Goal: Transaction & Acquisition: Purchase product/service

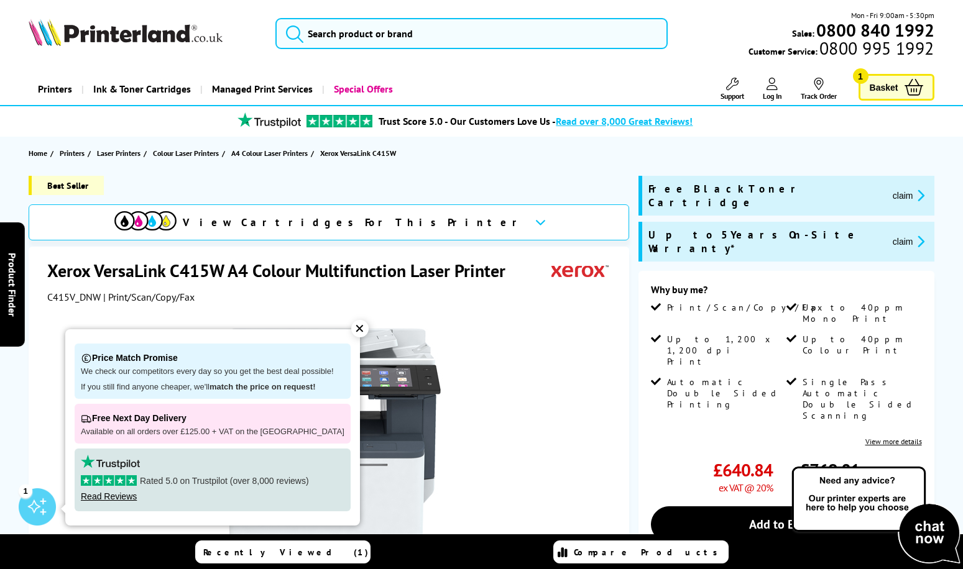
click at [889, 190] on button "claim" at bounding box center [908, 195] width 39 height 14
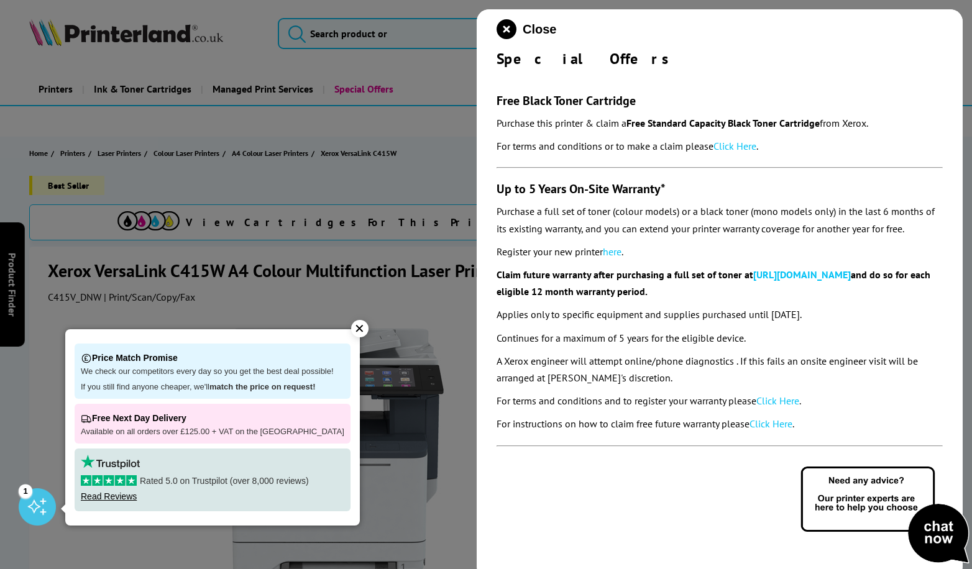
click at [742, 148] on link "Click Here" at bounding box center [735, 146] width 43 height 12
click at [351, 331] on div "✕" at bounding box center [359, 328] width 17 height 17
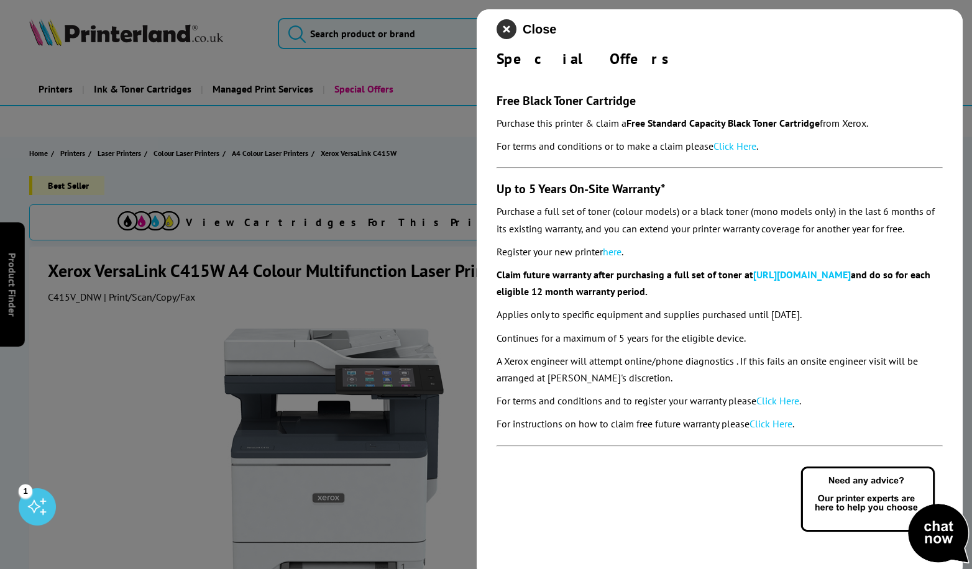
click at [505, 36] on icon "close modal" at bounding box center [507, 29] width 20 height 20
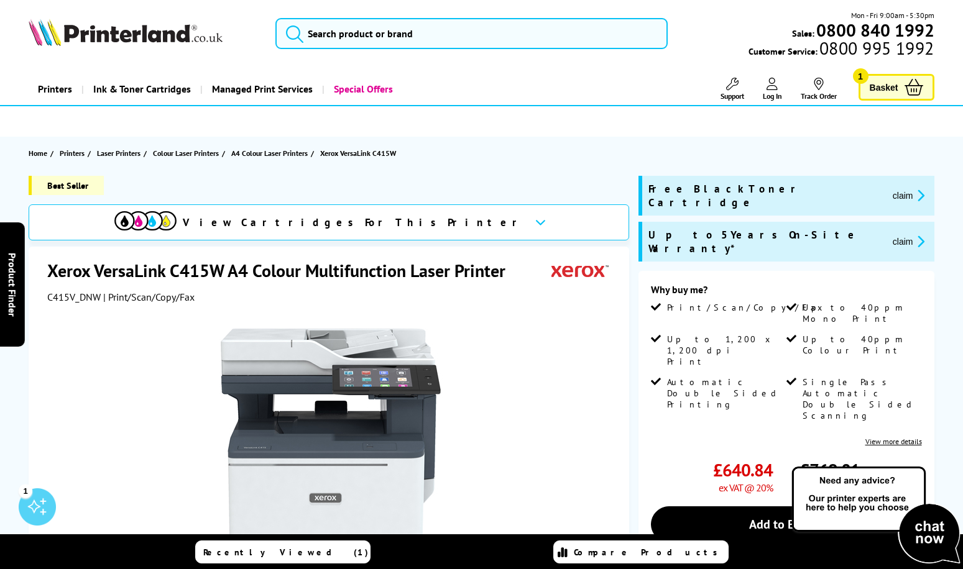
click at [907, 86] on icon at bounding box center [913, 87] width 19 height 17
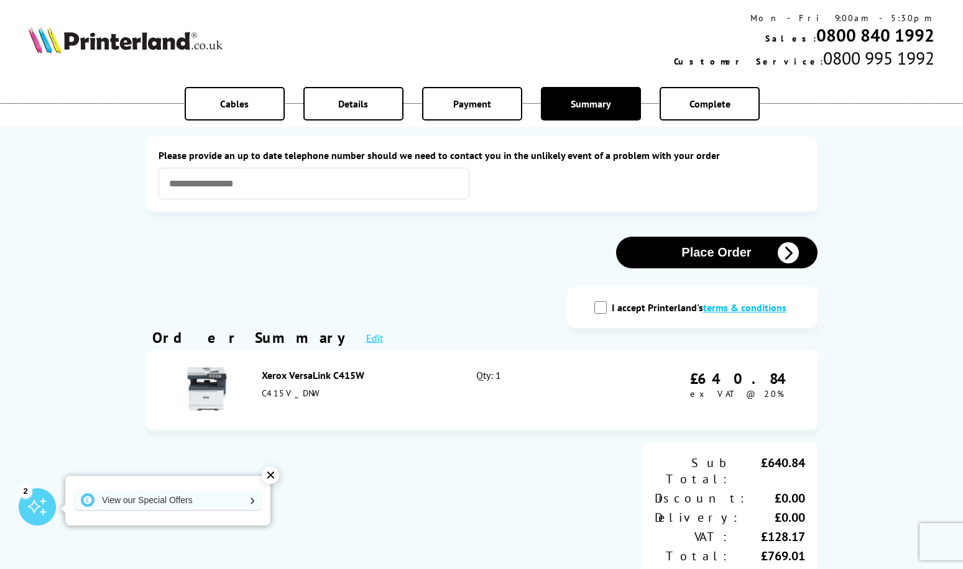
click at [470, 101] on span "Payment" at bounding box center [472, 104] width 38 height 12
click at [459, 102] on span "Payment" at bounding box center [472, 104] width 38 height 12
drag, startPoint x: 272, startPoint y: 477, endPoint x: 393, endPoint y: 448, distance: 125.1
click at [272, 475] on div "✕" at bounding box center [270, 475] width 17 height 17
click at [345, 94] on div "Details" at bounding box center [353, 104] width 100 height 34
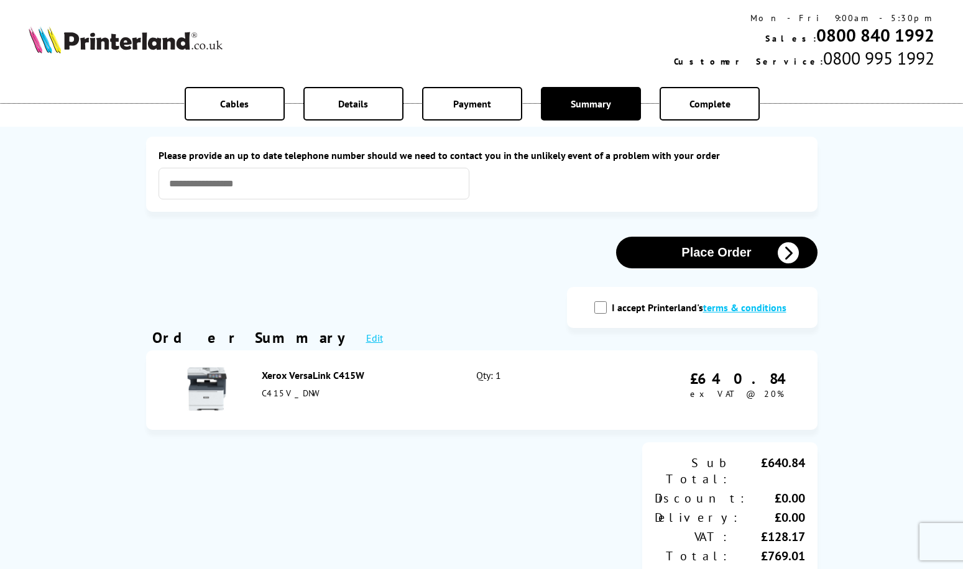
click at [600, 311] on input "I accept Printerland's terms & conditions" at bounding box center [600, 307] width 12 height 12
checkbox input "true"
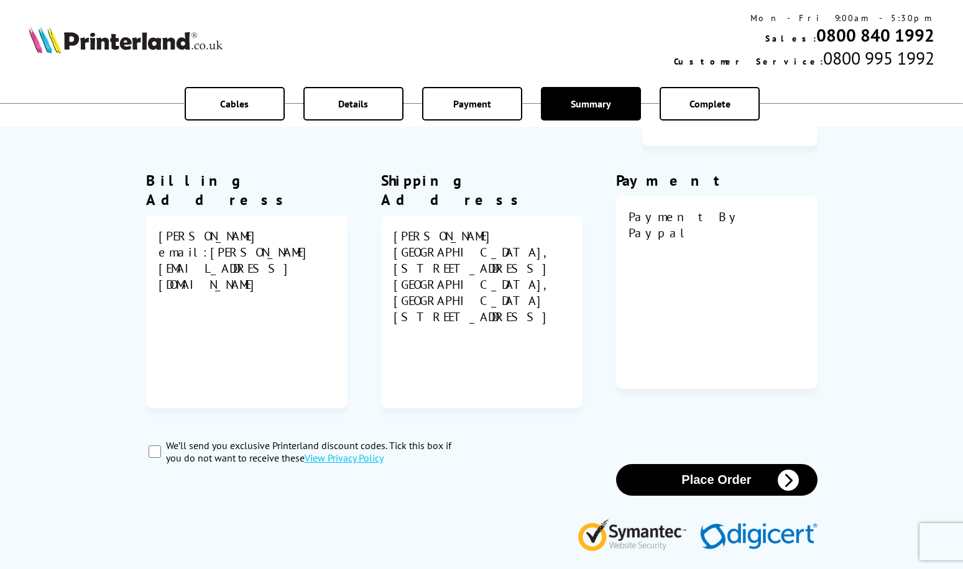
scroll to position [435, 0]
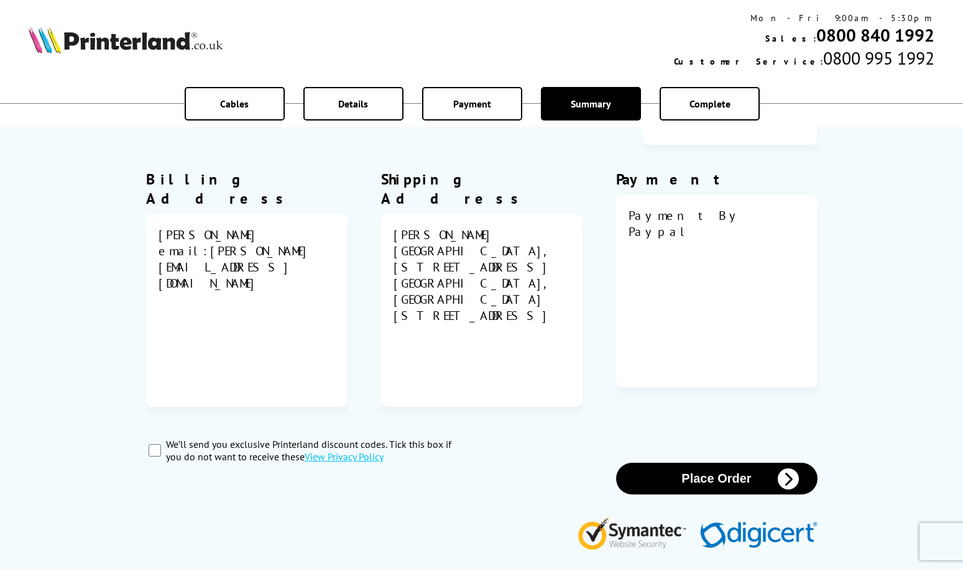
click at [151, 444] on input "We’ll send you exclusive Printerland discount codes. Tick this box if you do no…" at bounding box center [155, 450] width 12 height 12
checkbox input "true"
click at [694, 463] on button "Place Order" at bounding box center [716, 479] width 201 height 32
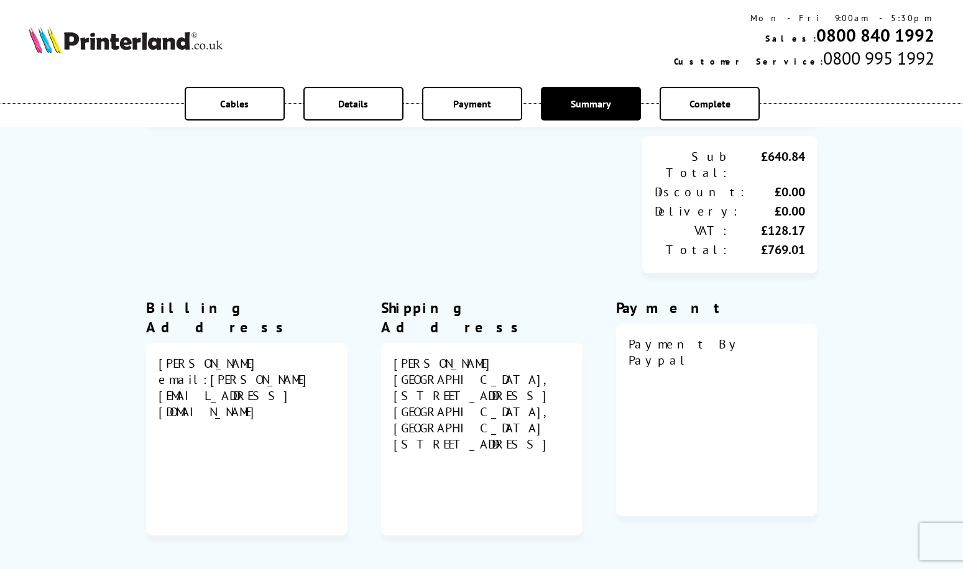
scroll to position [28, 0]
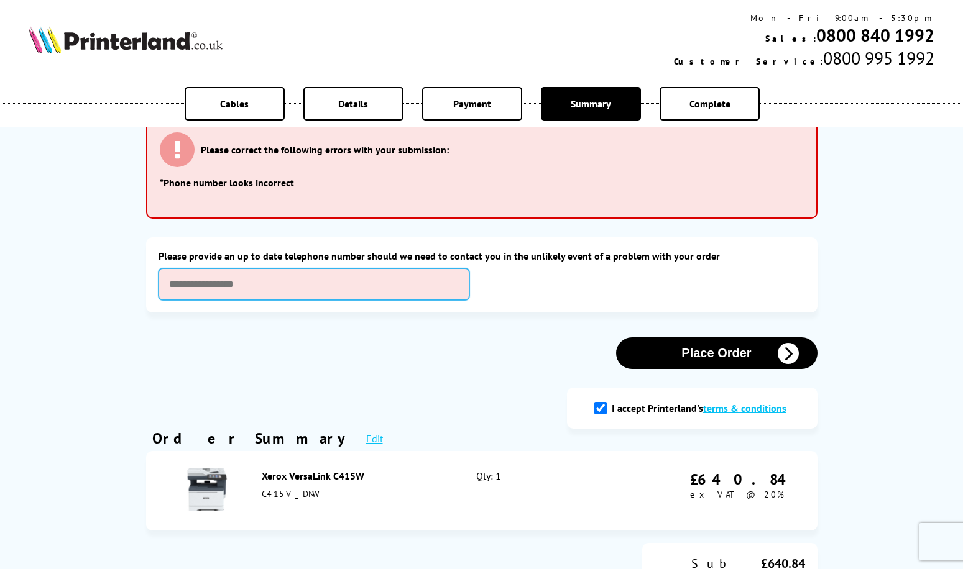
click at [297, 288] on input "text" at bounding box center [313, 285] width 311 height 32
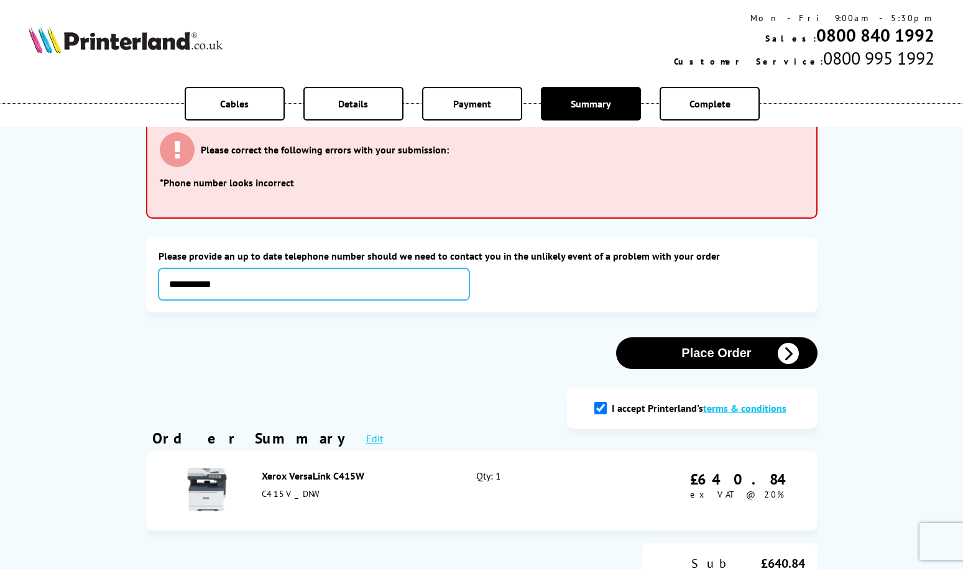
type input "**********"
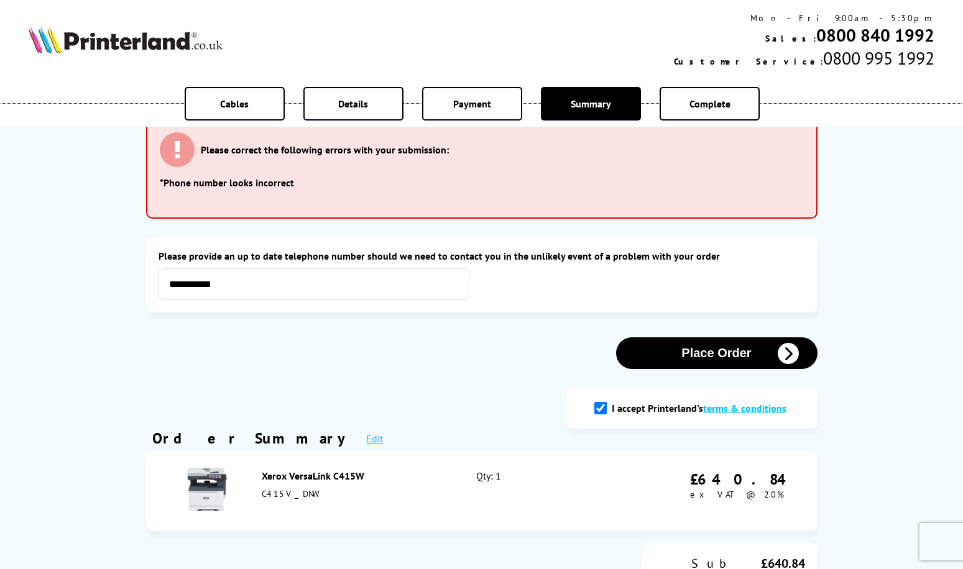
click at [705, 357] on button "Place Order" at bounding box center [716, 354] width 201 height 32
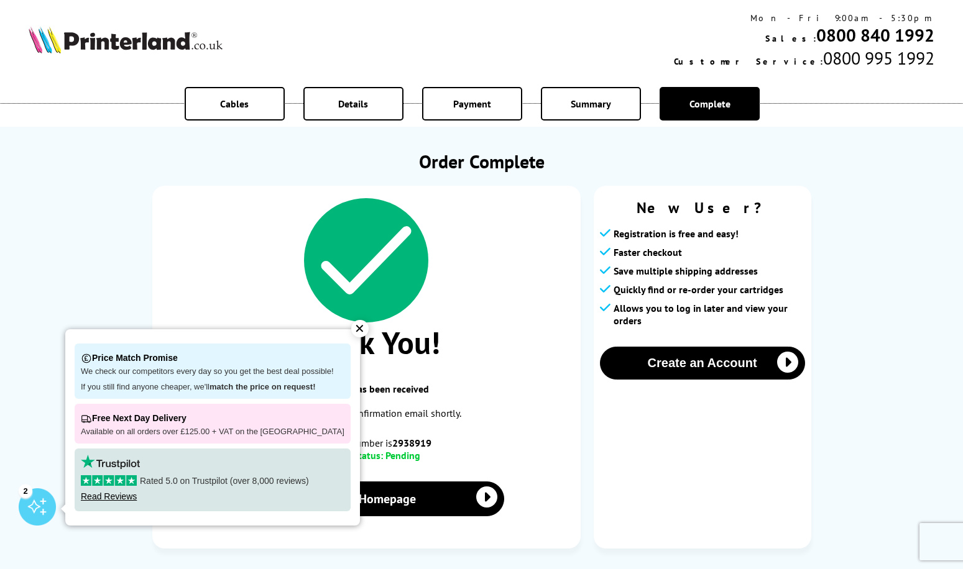
drag, startPoint x: 349, startPoint y: 333, endPoint x: 323, endPoint y: 329, distance: 27.0
click at [351, 332] on div "✕" at bounding box center [359, 328] width 17 height 17
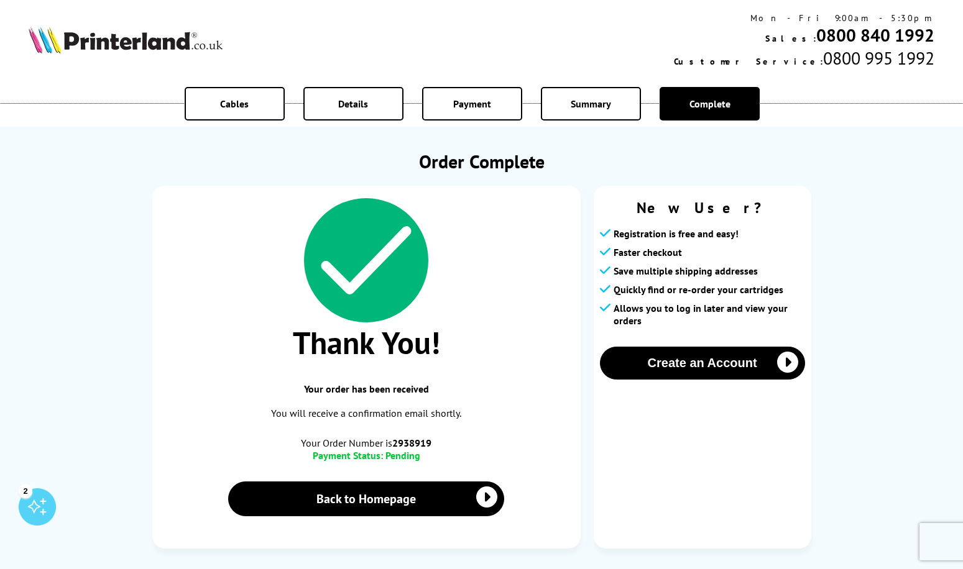
click at [921, 168] on div "Cables Details Payment Summary Complete Order Complete Thank You! Your order ha…" at bounding box center [481, 287] width 963 height 574
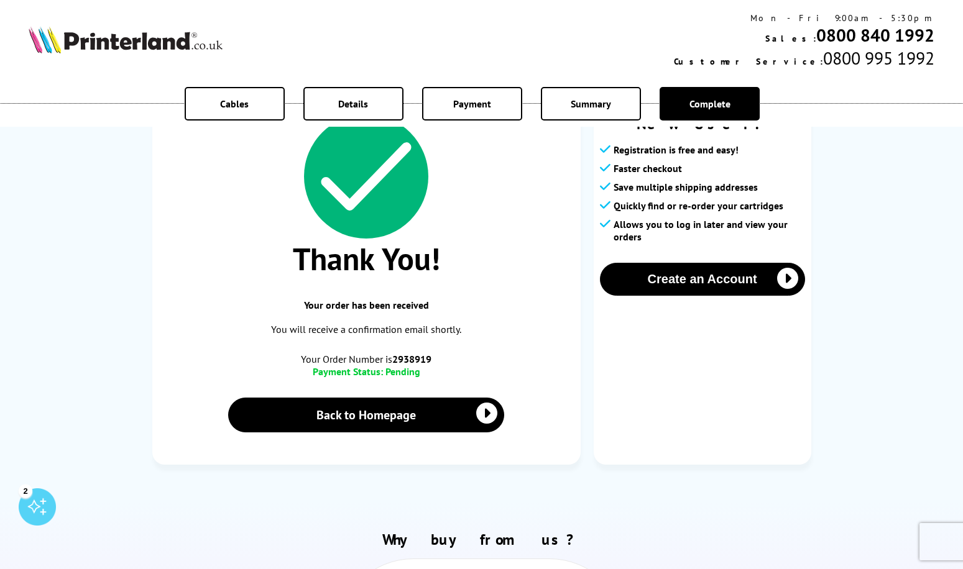
scroll to position [249, 0]
